Goal: Task Accomplishment & Management: Manage account settings

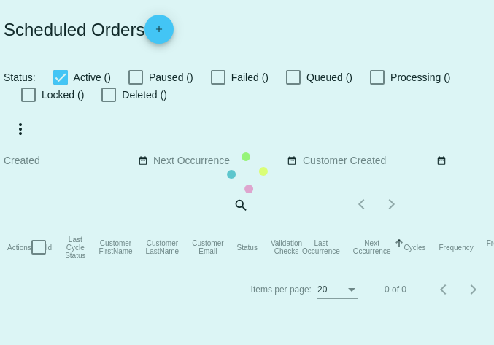
checkbox input "true"
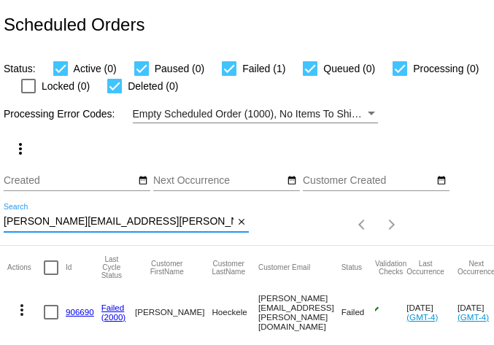
click at [55, 221] on input "[PERSON_NAME][EMAIL_ADDRESS][PERSON_NAME][DOMAIN_NAME]" at bounding box center [119, 222] width 230 height 12
paste input "lisadenyesmartin"
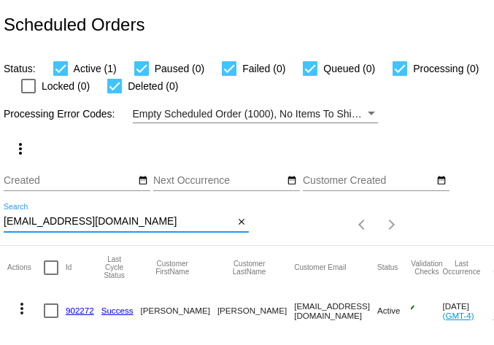
scroll to position [39, 0]
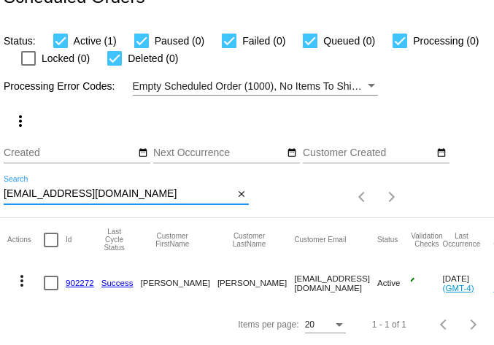
type input "[EMAIL_ADDRESS][DOMAIN_NAME]"
click at [21, 272] on mat-icon "more_vert" at bounding box center [22, 281] width 18 height 18
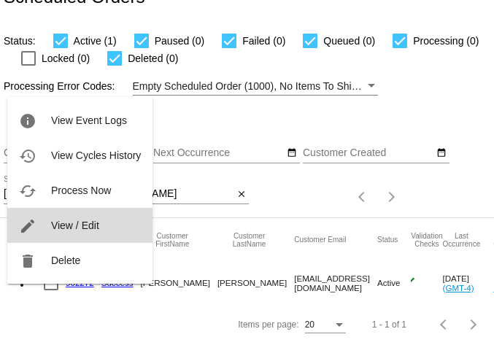
click at [66, 225] on span "View / Edit" at bounding box center [75, 226] width 48 height 12
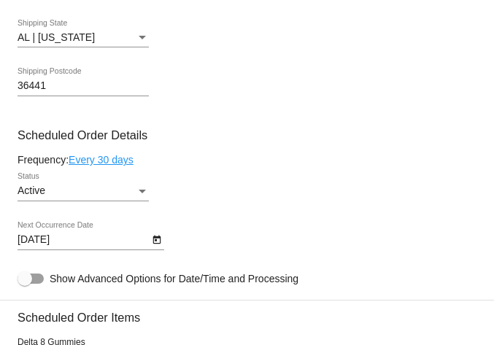
scroll to position [874, 0]
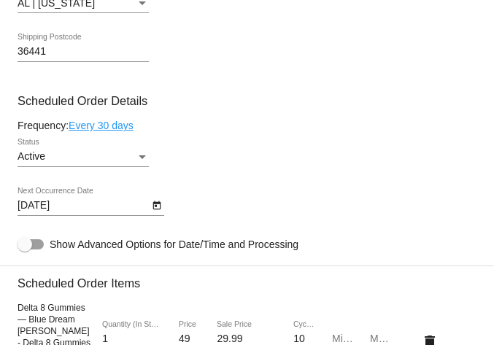
click at [80, 163] on div "Active" at bounding box center [77, 157] width 118 height 12
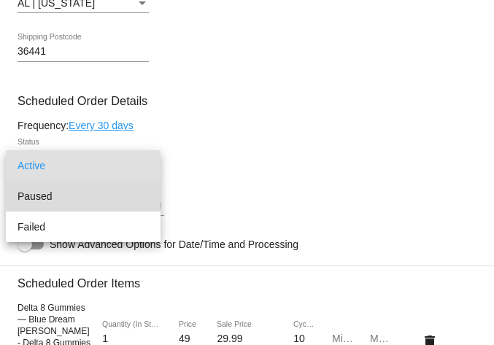
click at [74, 190] on span "Paused" at bounding box center [83, 196] width 131 height 31
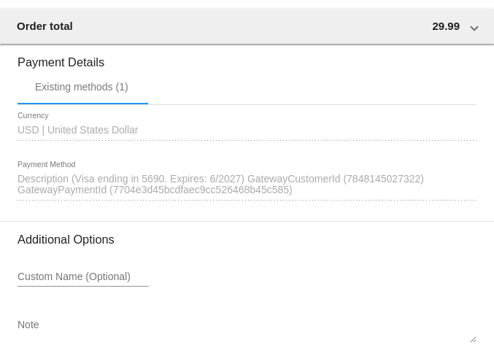
scroll to position [1603, 0]
